Goal: Information Seeking & Learning: Learn about a topic

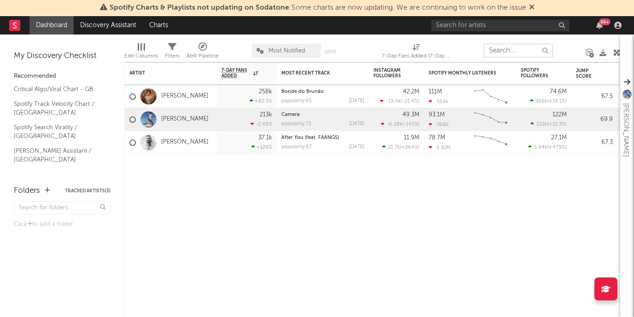
click at [513, 48] on input "text" at bounding box center [518, 51] width 69 height 14
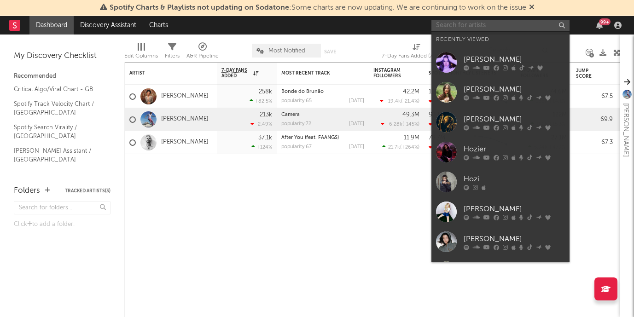
click at [509, 25] on input "text" at bounding box center [500, 26] width 138 height 12
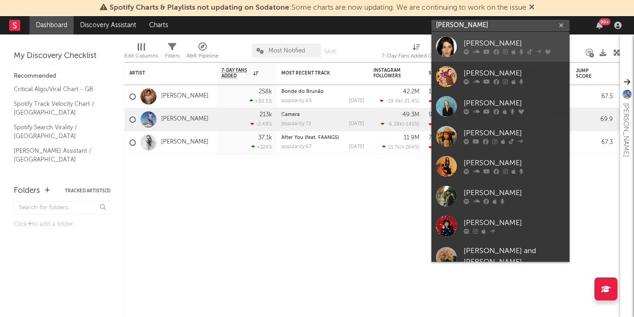
type input "[PERSON_NAME]"
click at [509, 39] on div "[PERSON_NAME]" at bounding box center [513, 43] width 101 height 11
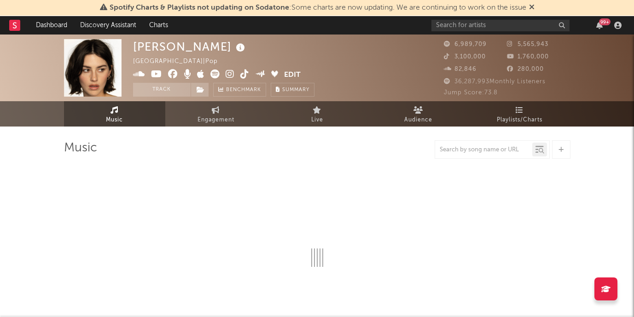
select select "6m"
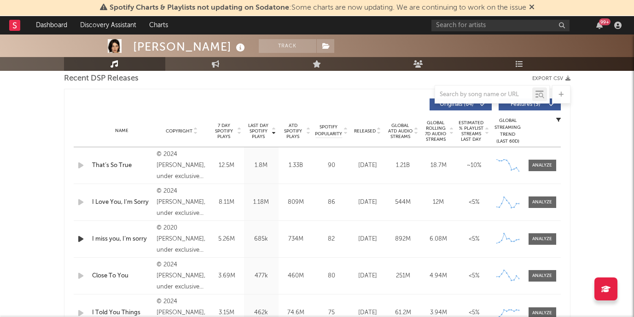
scroll to position [340, 0]
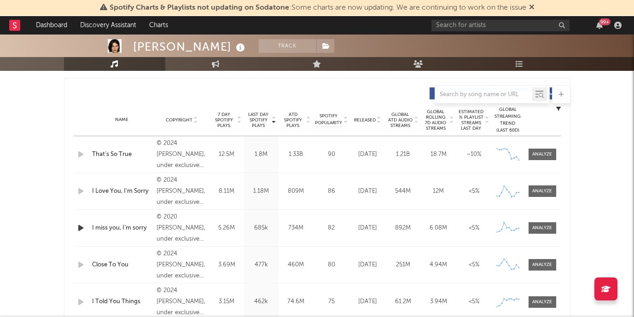
click at [118, 152] on div "That’s So True" at bounding box center [122, 154] width 60 height 9
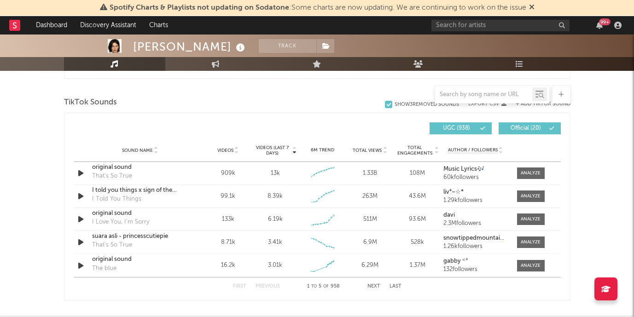
scroll to position [599, 0]
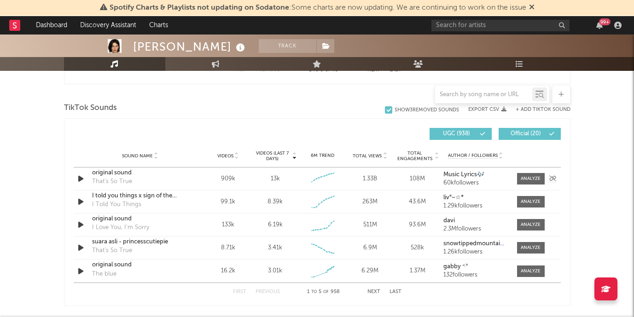
click at [117, 173] on div "original sound" at bounding box center [140, 172] width 96 height 9
click at [133, 196] on div "I told you things x sign of the times" at bounding box center [140, 195] width 96 height 9
click at [110, 219] on div "original sound" at bounding box center [140, 218] width 96 height 9
click at [116, 243] on div "suara asli - princesscutiepie" at bounding box center [140, 241] width 96 height 9
click at [110, 266] on div "original sound" at bounding box center [140, 264] width 96 height 9
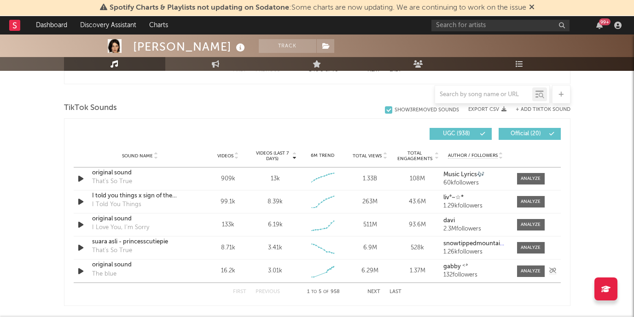
scroll to position [656, 0]
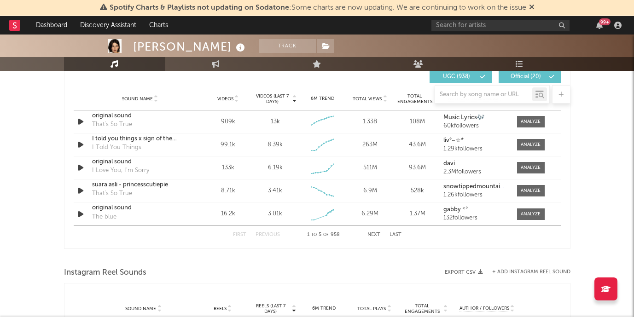
click at [372, 232] on div "First Previous 1 to 5 of 958 Next Last" at bounding box center [317, 235] width 168 height 18
click at [375, 235] on button "Next" at bounding box center [373, 234] width 13 height 5
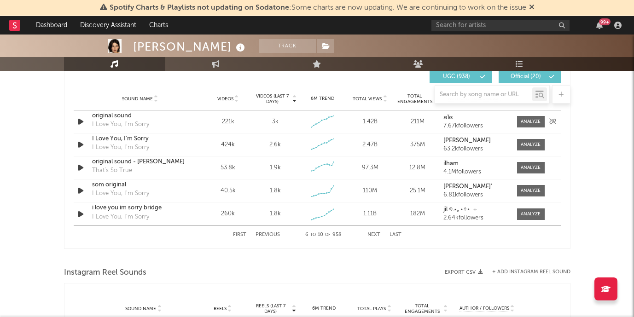
click at [119, 115] on div "original sound" at bounding box center [140, 115] width 96 height 9
click at [100, 140] on div "I Love You, I'm Sorry" at bounding box center [140, 138] width 96 height 9
click at [111, 161] on div "original sound - [PERSON_NAME]" at bounding box center [140, 161] width 96 height 9
click at [116, 191] on div "I Love You, I'm Sorry" at bounding box center [120, 193] width 57 height 9
click at [109, 184] on div "som original" at bounding box center [140, 184] width 96 height 9
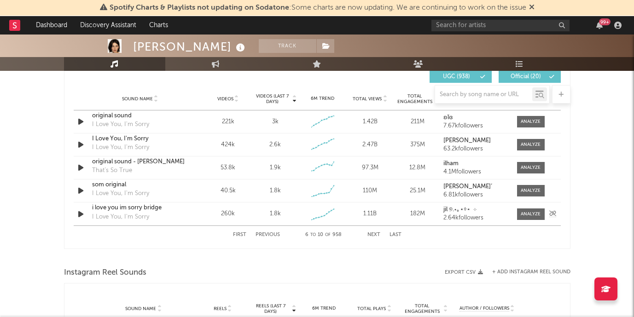
click at [136, 208] on div "i love you im sorry bridge" at bounding box center [140, 207] width 96 height 9
click at [370, 233] on button "Next" at bounding box center [373, 234] width 13 height 5
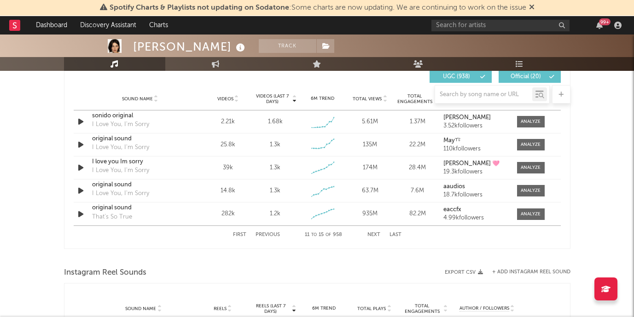
click at [370, 233] on button "Next" at bounding box center [373, 234] width 13 height 5
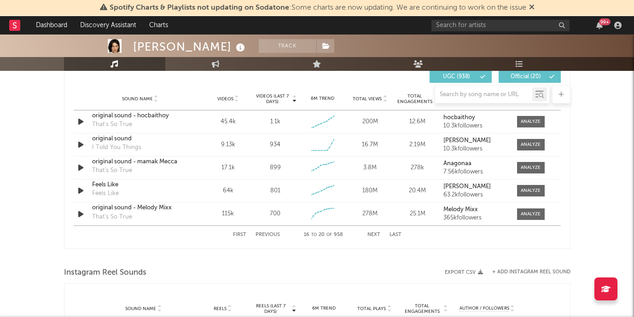
click at [370, 233] on button "Next" at bounding box center [373, 234] width 13 height 5
click at [261, 235] on button "Previous" at bounding box center [267, 234] width 24 height 5
click at [112, 112] on div "original sound" at bounding box center [140, 115] width 96 height 9
click at [376, 234] on button "Next" at bounding box center [373, 234] width 13 height 5
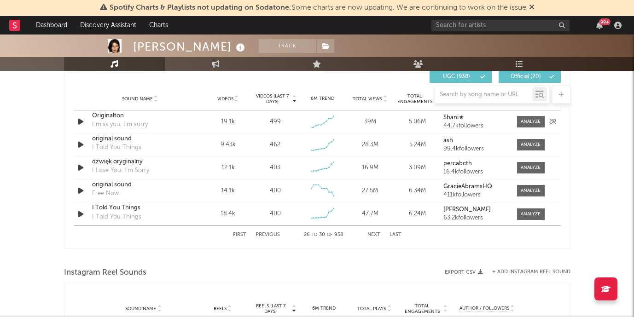
click at [105, 115] on div "Originalton" at bounding box center [140, 115] width 96 height 9
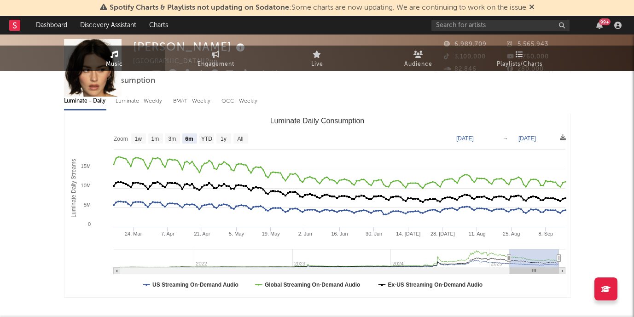
scroll to position [0, 0]
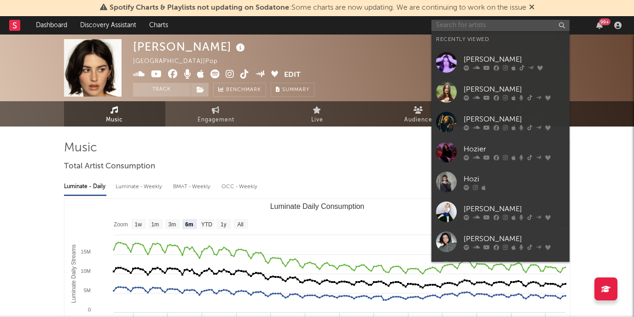
click at [498, 21] on input "text" at bounding box center [500, 26] width 138 height 12
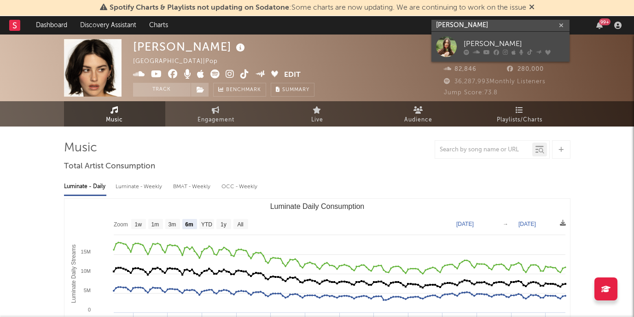
type input "[PERSON_NAME]"
click at [525, 40] on div "[PERSON_NAME]" at bounding box center [513, 43] width 101 height 11
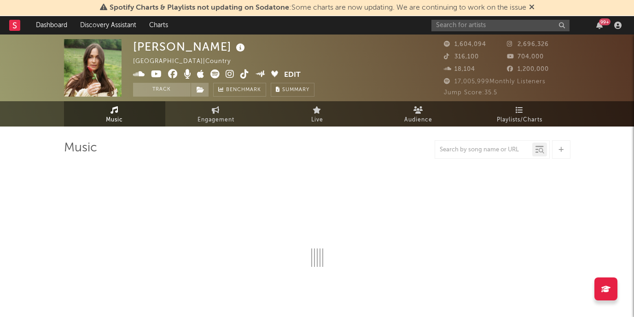
select select "6m"
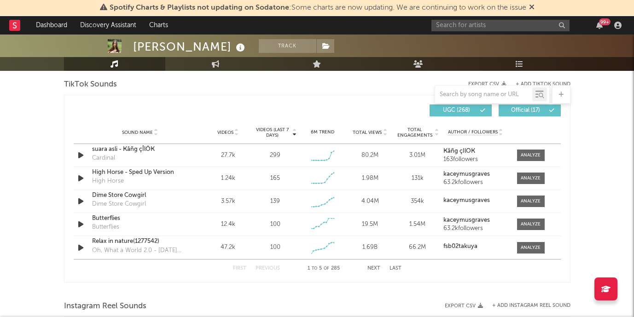
scroll to position [596, 0]
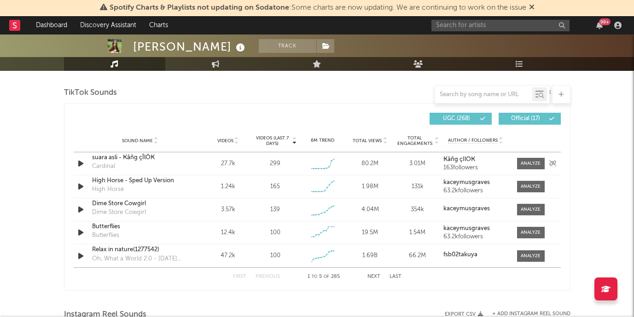
click at [115, 152] on div "Sound Name Videos Videos (last 7 days) Weekly Growth % 6M Trend Total Views Tot…" at bounding box center [317, 140] width 487 height 23
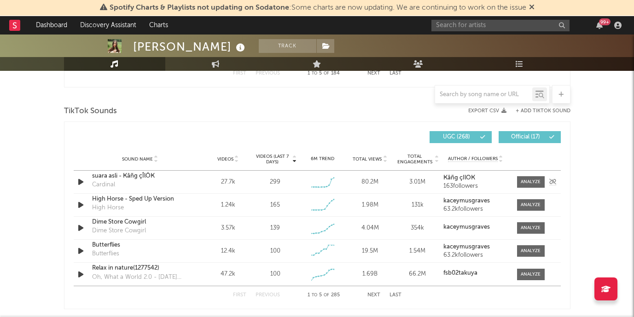
click at [117, 175] on div "suara asli - Ҝâñg çÎlÖҜ" at bounding box center [140, 176] width 96 height 9
click at [105, 203] on div "High Horse - Sped Up Version" at bounding box center [140, 199] width 96 height 9
click at [127, 220] on div "Dime Store Cowgirl" at bounding box center [140, 222] width 96 height 9
click at [101, 245] on div "Butterflies" at bounding box center [140, 245] width 96 height 9
click at [115, 261] on div "Butterflies Butterflies" at bounding box center [140, 251] width 96 height 21
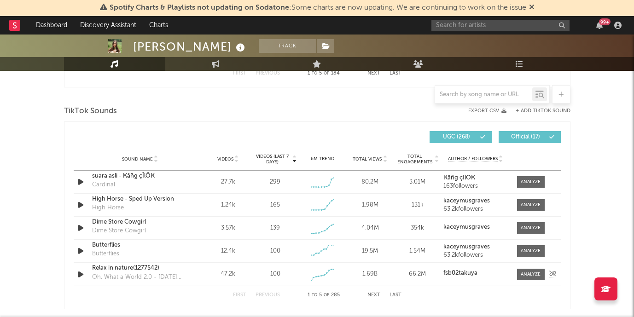
click at [115, 266] on div "Relax in nature(1277542)" at bounding box center [140, 268] width 96 height 9
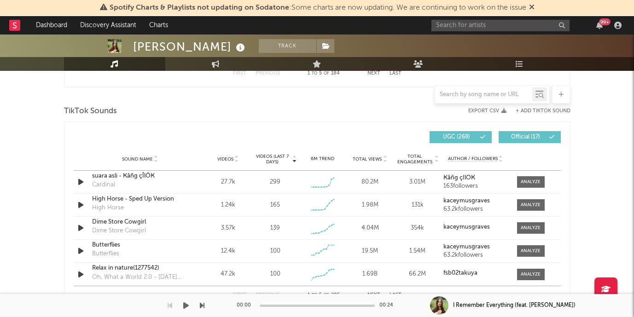
click at [374, 295] on button "Next" at bounding box center [373, 295] width 13 height 5
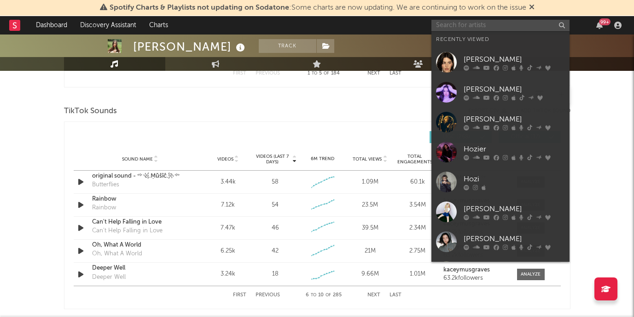
click at [464, 27] on input "text" at bounding box center [500, 26] width 138 height 12
click at [493, 25] on input "text" at bounding box center [500, 26] width 138 height 12
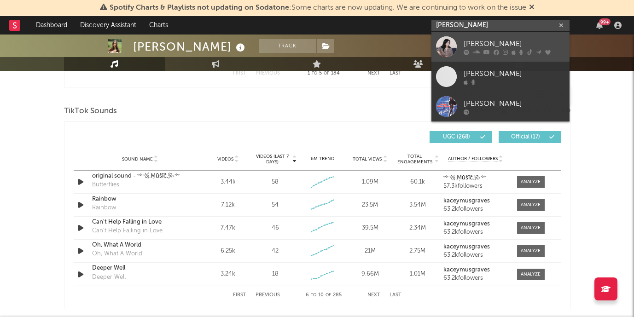
type input "[PERSON_NAME]"
click at [499, 42] on div "[PERSON_NAME]" at bounding box center [513, 43] width 101 height 11
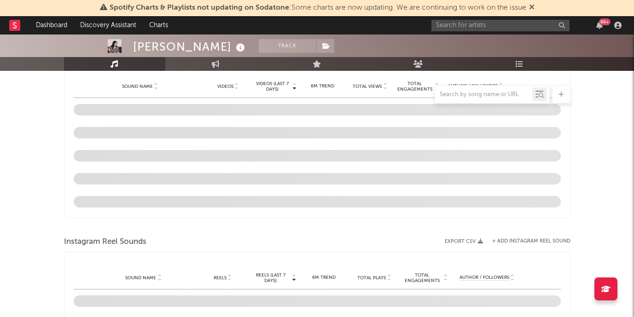
select select "6m"
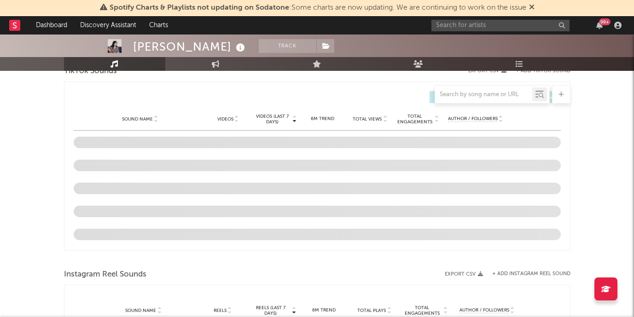
scroll to position [610, 0]
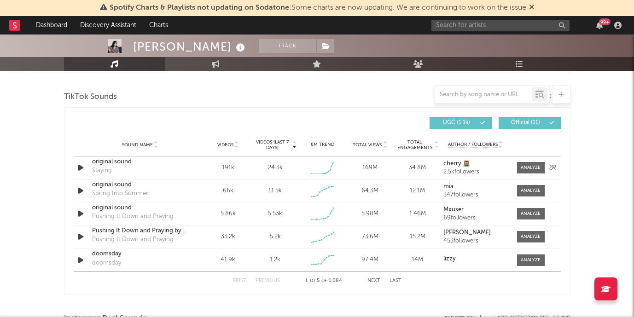
click at [103, 168] on div "Staying" at bounding box center [102, 170] width 20 height 9
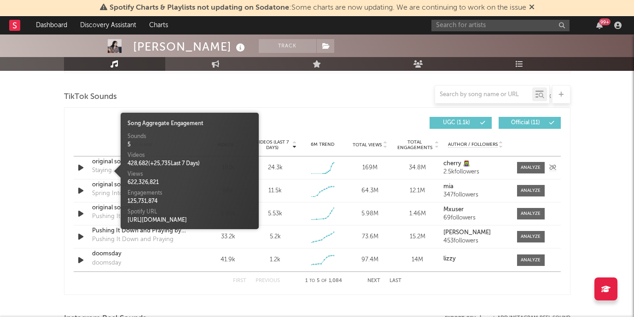
click at [102, 158] on div "original sound" at bounding box center [140, 161] width 96 height 9
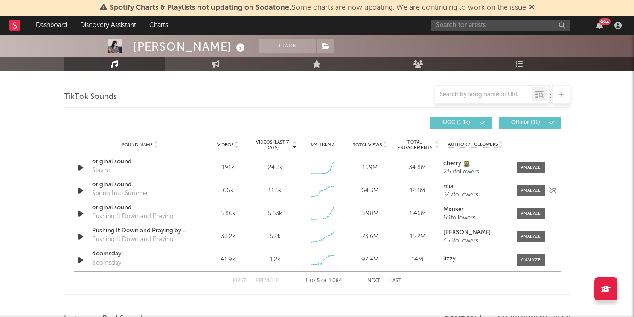
click at [116, 186] on div "original sound" at bounding box center [140, 184] width 96 height 9
click at [113, 207] on div "original sound" at bounding box center [140, 207] width 96 height 9
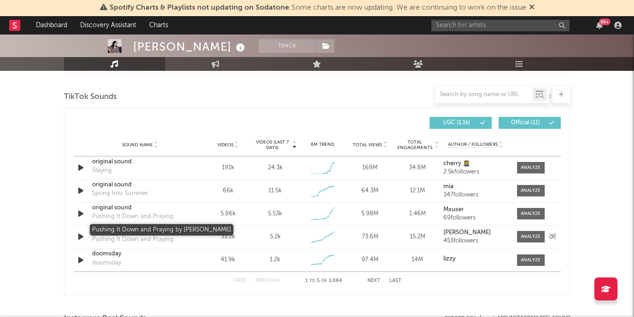
click at [140, 230] on div "Pushing It Down and Praying by [PERSON_NAME]" at bounding box center [140, 230] width 96 height 9
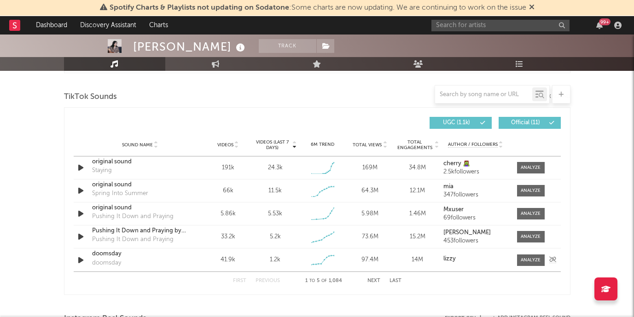
click at [111, 254] on div "doomsday" at bounding box center [140, 253] width 96 height 9
click at [374, 280] on button "Next" at bounding box center [373, 280] width 13 height 5
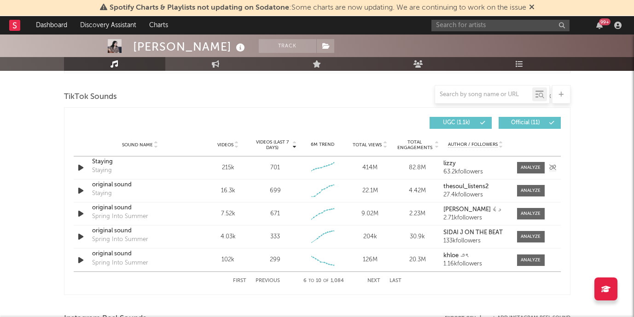
click at [100, 162] on div "Staying" at bounding box center [140, 161] width 96 height 9
click at [107, 202] on div "Sound Name original sound Staying Videos 16.3k Videos (last 7 days) 699 Weekly …" at bounding box center [317, 190] width 487 height 23
click at [107, 208] on div "original sound" at bounding box center [140, 207] width 96 height 9
click at [375, 284] on div "First Previous 6 to 10 of 1,084 Next Last" at bounding box center [317, 281] width 168 height 18
click at [374, 279] on button "Next" at bounding box center [373, 280] width 13 height 5
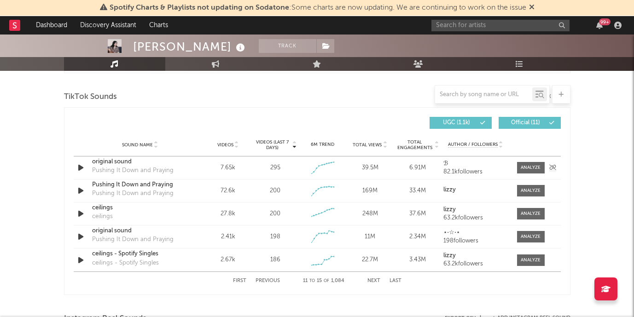
click at [110, 168] on div "Pushing It Down and Praying" at bounding box center [132, 170] width 81 height 9
click at [110, 158] on div "original sound" at bounding box center [140, 161] width 96 height 9
click at [107, 208] on div "ceilings" at bounding box center [140, 207] width 96 height 9
click at [486, 31] on input "text" at bounding box center [500, 26] width 138 height 12
type input "[PERSON_NAME]"
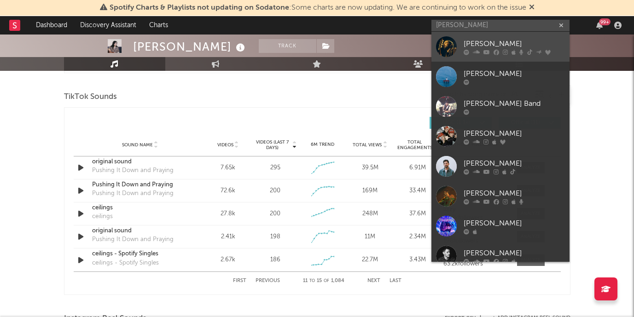
click at [494, 48] on div "[PERSON_NAME]" at bounding box center [513, 43] width 101 height 11
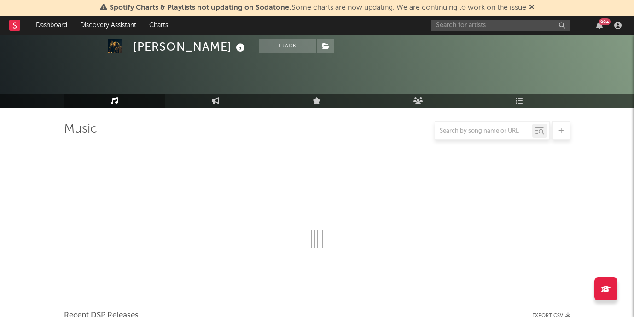
scroll to position [610, 0]
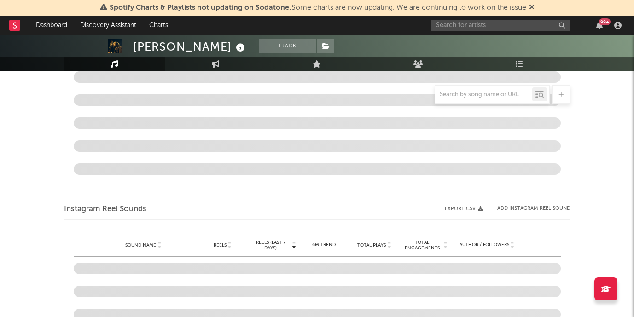
select select "6m"
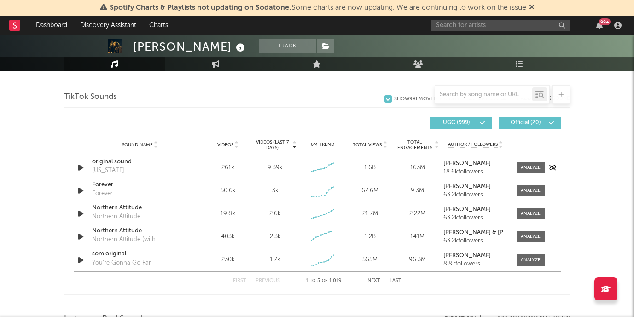
click at [121, 158] on div "original sound" at bounding box center [140, 161] width 96 height 9
click at [107, 186] on div "Forever" at bounding box center [140, 184] width 96 height 9
click at [124, 208] on div "Northern Attitude" at bounding box center [140, 207] width 96 height 9
click at [131, 231] on div "Northern Attitude" at bounding box center [140, 230] width 96 height 9
click at [109, 255] on div "som original" at bounding box center [140, 253] width 96 height 9
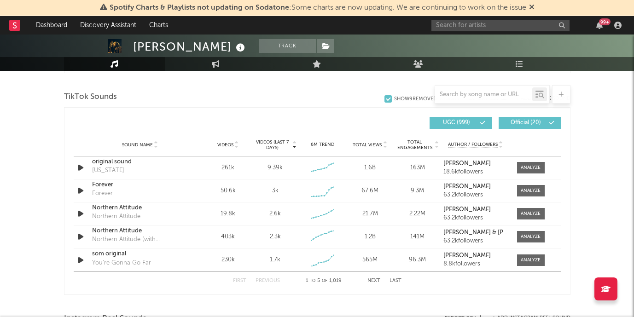
click at [376, 281] on button "Next" at bounding box center [373, 280] width 13 height 5
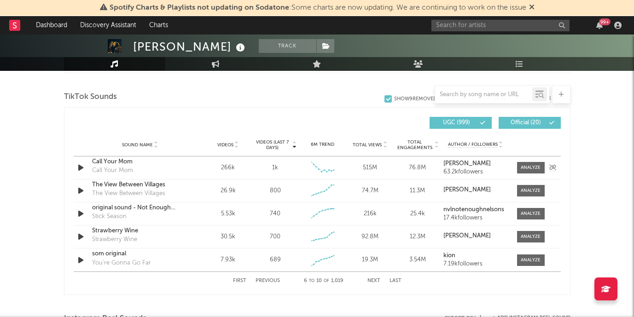
click at [127, 163] on div "Call Your Mom" at bounding box center [140, 161] width 96 height 9
click at [127, 184] on div "The View Between Villages" at bounding box center [140, 184] width 96 height 9
click at [121, 208] on div "original sound - Not Enough Nelsons" at bounding box center [140, 207] width 96 height 9
click at [118, 208] on div "original sound - Not Enough Nelsons" at bounding box center [140, 207] width 96 height 9
click at [120, 229] on div "Strawberry Wine" at bounding box center [140, 230] width 96 height 9
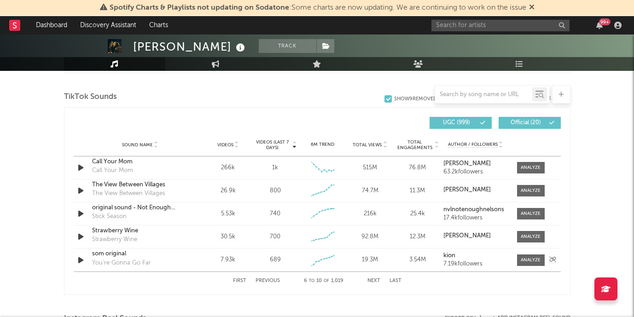
click at [105, 259] on div "You’re Gonna Go Far" at bounding box center [121, 263] width 59 height 9
click at [103, 254] on div "som original" at bounding box center [140, 253] width 96 height 9
click at [377, 279] on button "Next" at bounding box center [373, 280] width 13 height 5
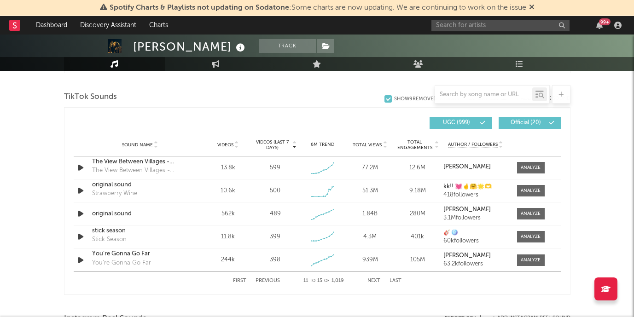
click at [243, 281] on button "First" at bounding box center [239, 280] width 13 height 5
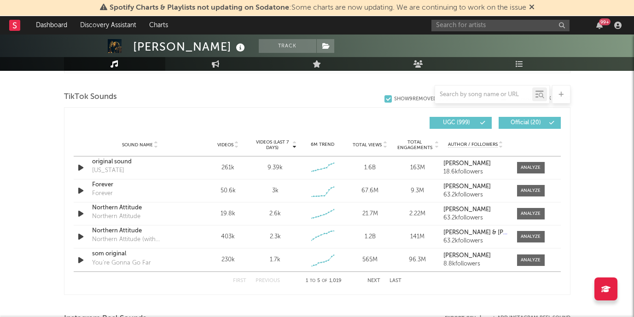
click at [383, 141] on icon at bounding box center [384, 143] width 5 height 4
click at [113, 166] on div "original sound" at bounding box center [140, 167] width 96 height 9
click at [485, 23] on input "text" at bounding box center [500, 26] width 138 height 12
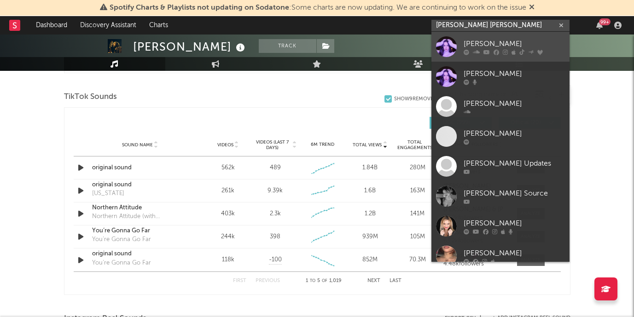
type input "[PERSON_NAME] [PERSON_NAME]"
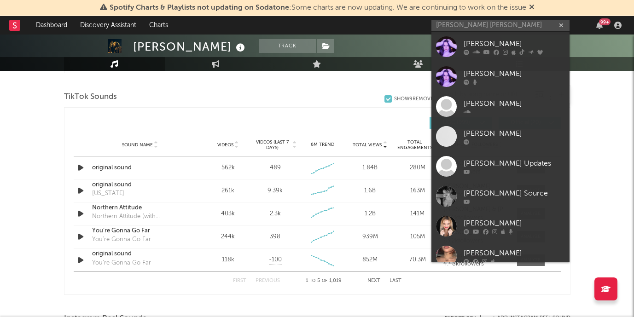
click at [502, 40] on div "[PERSON_NAME]" at bounding box center [513, 43] width 101 height 11
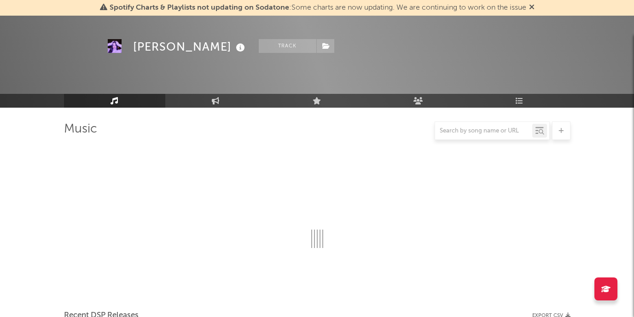
scroll to position [610, 0]
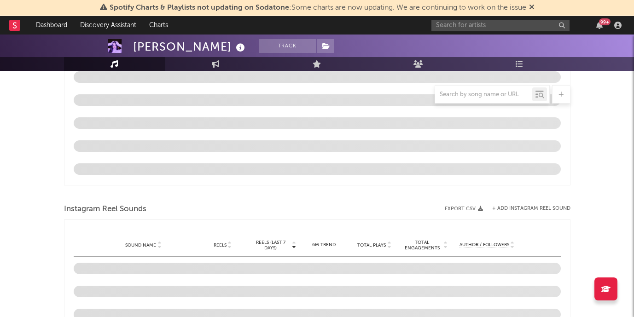
select select "6m"
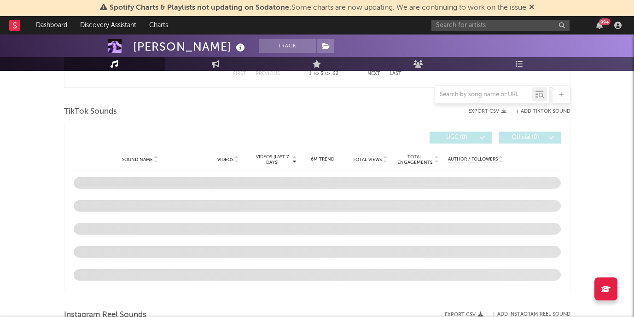
scroll to position [596, 0]
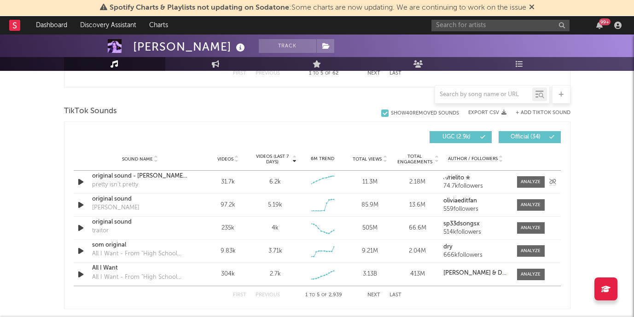
click at [137, 174] on div "original sound - [PERSON_NAME] ✮" at bounding box center [140, 176] width 96 height 9
click at [103, 197] on div "original sound" at bounding box center [140, 199] width 96 height 9
click at [97, 223] on div "original sound" at bounding box center [140, 222] width 96 height 9
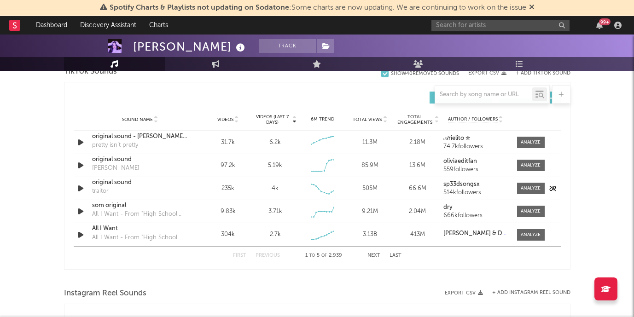
scroll to position [649, 0]
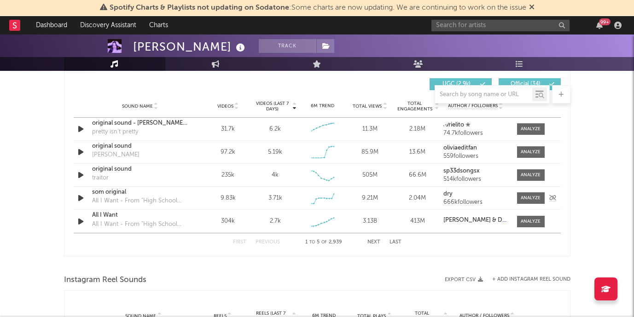
click at [110, 192] on div "som original" at bounding box center [140, 192] width 96 height 9
click at [110, 211] on div "All I Want" at bounding box center [140, 215] width 96 height 9
click at [371, 240] on button "Next" at bounding box center [373, 242] width 13 height 5
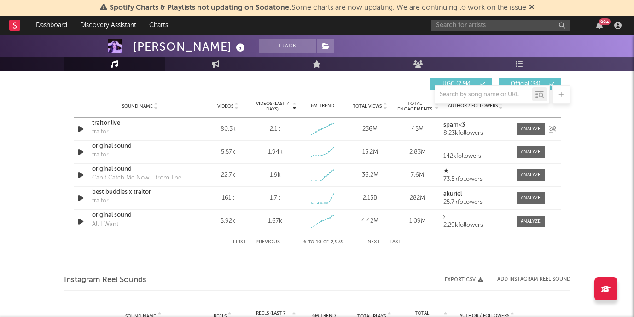
click at [113, 125] on div "traitor live" at bounding box center [140, 123] width 96 height 9
click at [122, 145] on div "original sound" at bounding box center [140, 146] width 96 height 9
click at [112, 170] on div "original sound" at bounding box center [140, 169] width 96 height 9
click at [118, 191] on div "best buddies x traitor" at bounding box center [140, 192] width 96 height 9
click at [374, 241] on button "Next" at bounding box center [373, 242] width 13 height 5
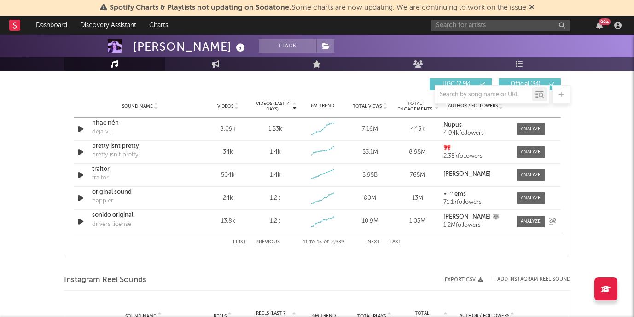
click at [114, 217] on div "sonido original" at bounding box center [140, 215] width 96 height 9
click at [474, 23] on input "text" at bounding box center [500, 26] width 138 height 12
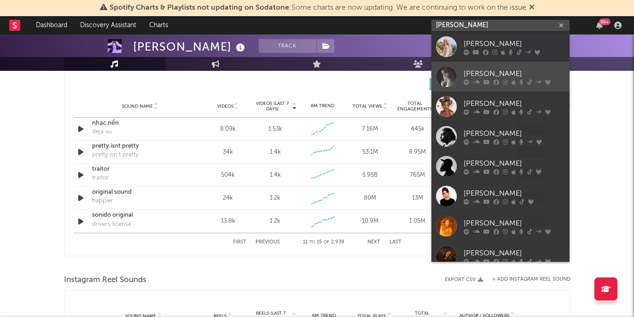
type input "[PERSON_NAME]"
click at [482, 68] on div "[PERSON_NAME]" at bounding box center [513, 73] width 101 height 11
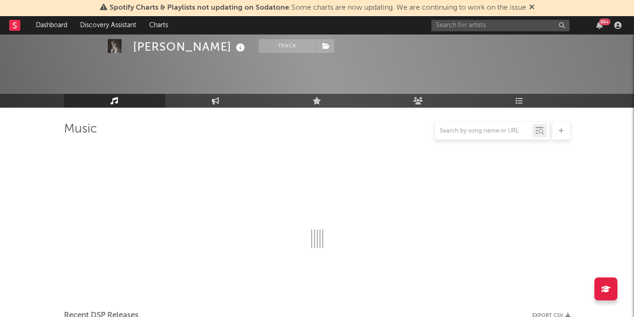
scroll to position [649, 0]
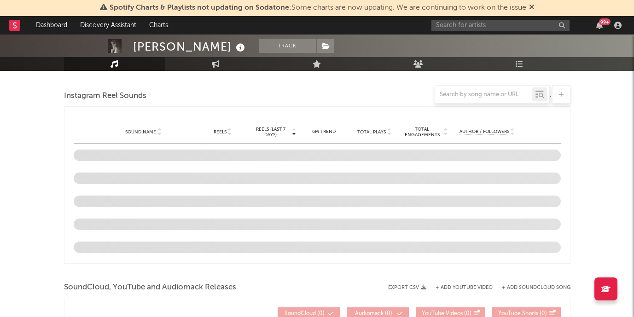
select select "6m"
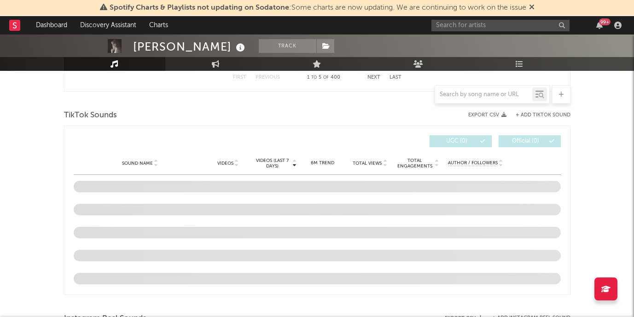
scroll to position [592, 0]
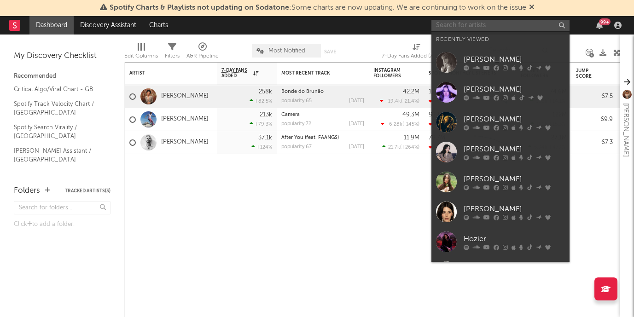
click at [509, 27] on input "text" at bounding box center [500, 26] width 138 height 12
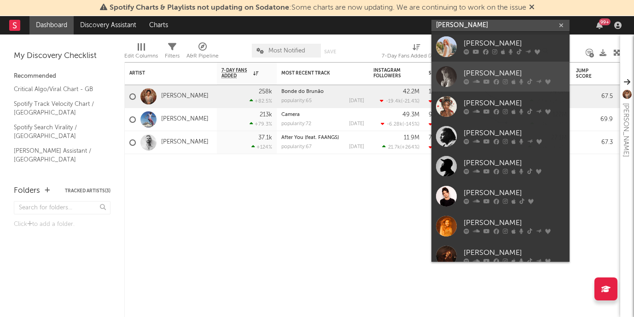
type input "[PERSON_NAME]"
click at [509, 67] on link "[PERSON_NAME]" at bounding box center [500, 77] width 138 height 30
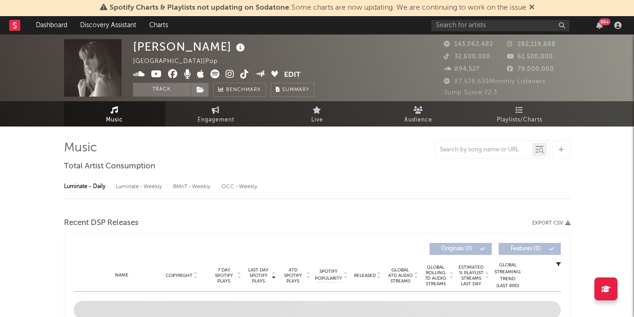
select select "6m"
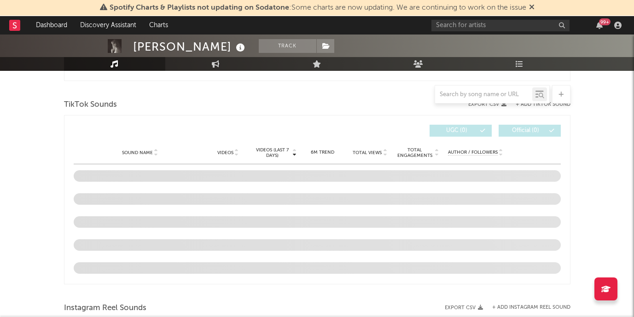
scroll to position [608, 0]
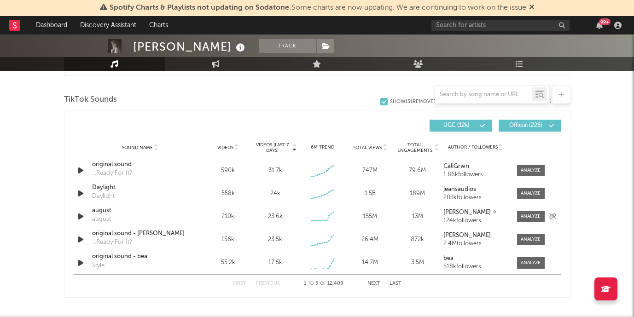
click at [103, 209] on div "august" at bounding box center [140, 210] width 96 height 9
click at [371, 284] on button "Next" at bounding box center [373, 283] width 13 height 5
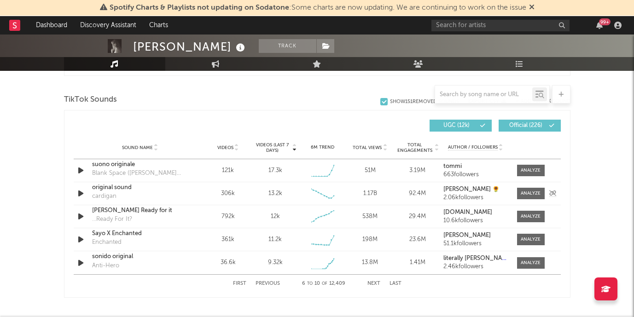
click at [99, 185] on div "original sound" at bounding box center [140, 187] width 96 height 9
click at [370, 286] on button "Next" at bounding box center [373, 283] width 13 height 5
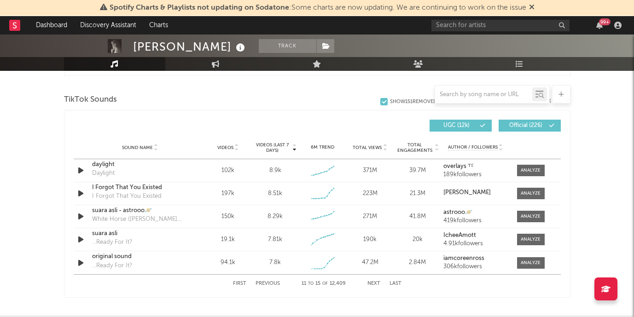
click at [370, 286] on button "Next" at bounding box center [373, 283] width 13 height 5
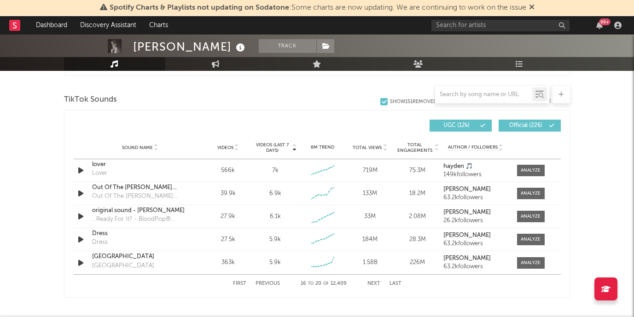
click at [370, 286] on button "Next" at bounding box center [373, 283] width 13 height 5
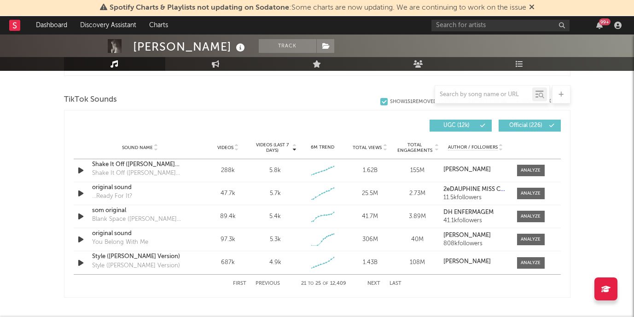
click at [370, 286] on button "Next" at bounding box center [373, 283] width 13 height 5
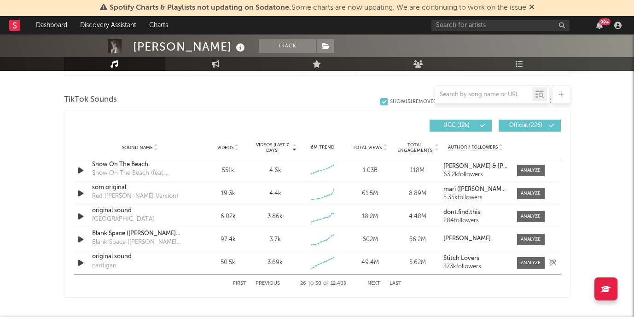
click at [98, 258] on div "original sound" at bounding box center [140, 256] width 96 height 9
click at [372, 283] on button "Next" at bounding box center [373, 283] width 13 height 5
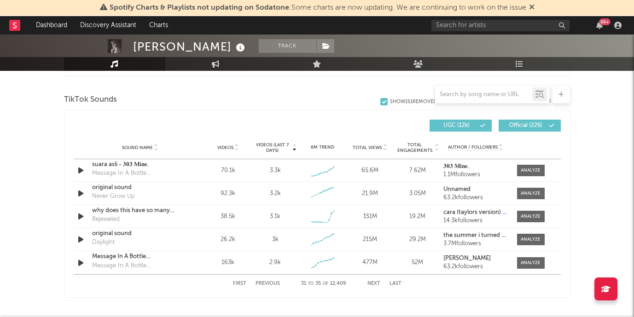
click at [372, 283] on button "Next" at bounding box center [373, 283] width 13 height 5
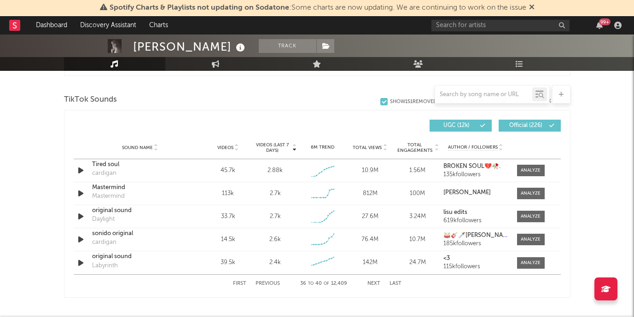
click at [372, 283] on button "Next" at bounding box center [373, 283] width 13 height 5
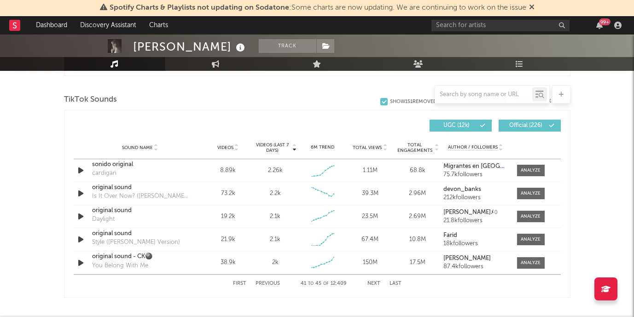
click at [372, 283] on button "Next" at bounding box center [373, 283] width 13 height 5
